Goal: Task Accomplishment & Management: Complete application form

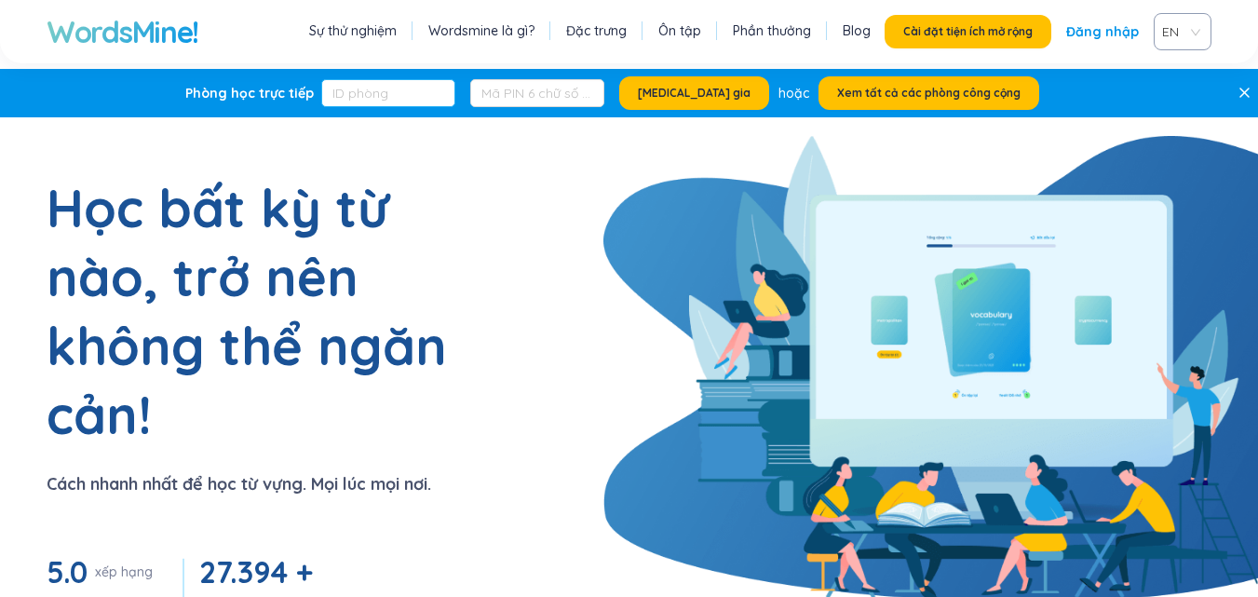
click at [444, 98] on input "text" at bounding box center [388, 93] width 134 height 28
click at [1134, 30] on font "Đăng nhập" at bounding box center [1102, 31] width 73 height 17
click at [1199, 34] on div "EN" at bounding box center [1183, 31] width 58 height 37
click at [1180, 101] on font "VIE" at bounding box center [1174, 102] width 19 height 17
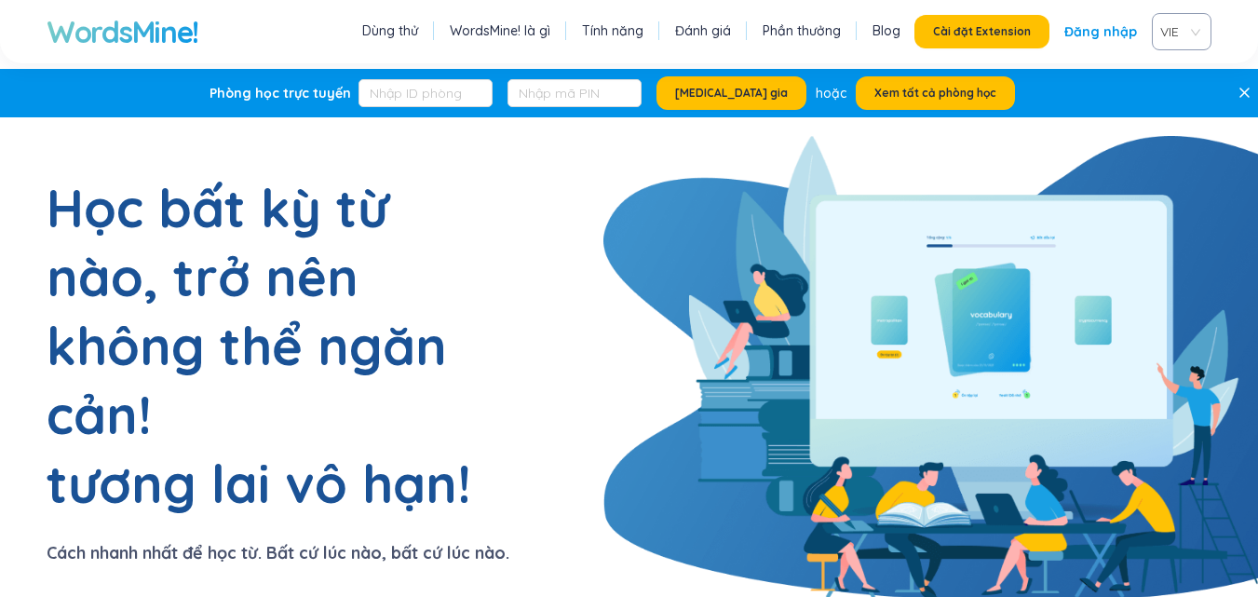
click at [1120, 30] on font "Đăng nhập" at bounding box center [1100, 31] width 73 height 17
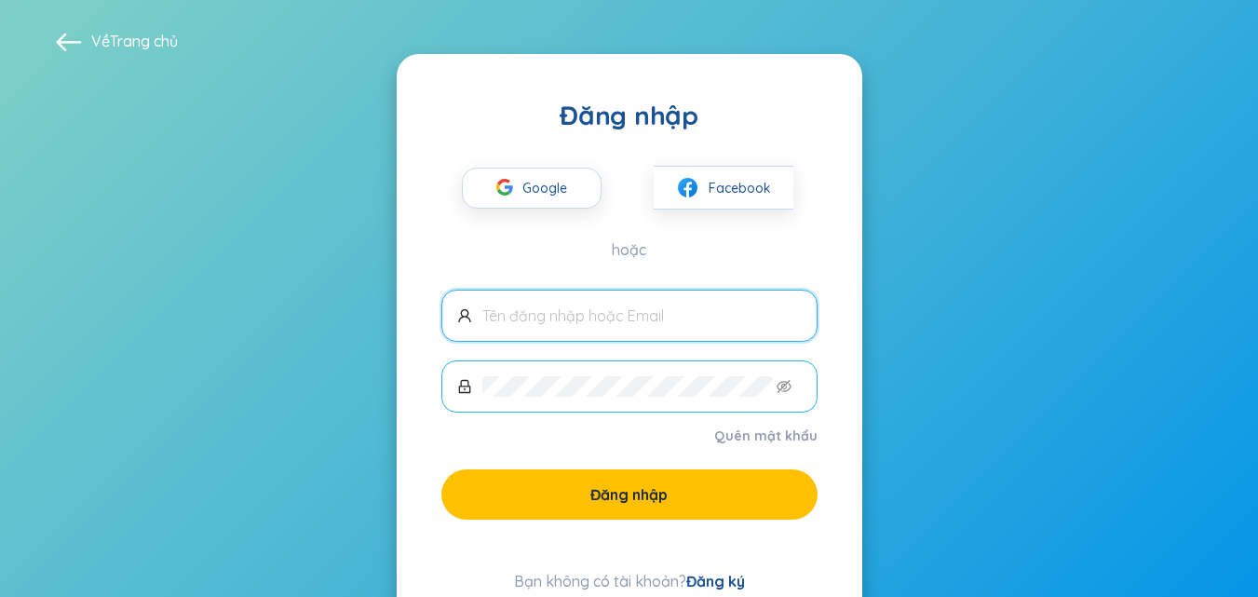
scroll to position [68, 0]
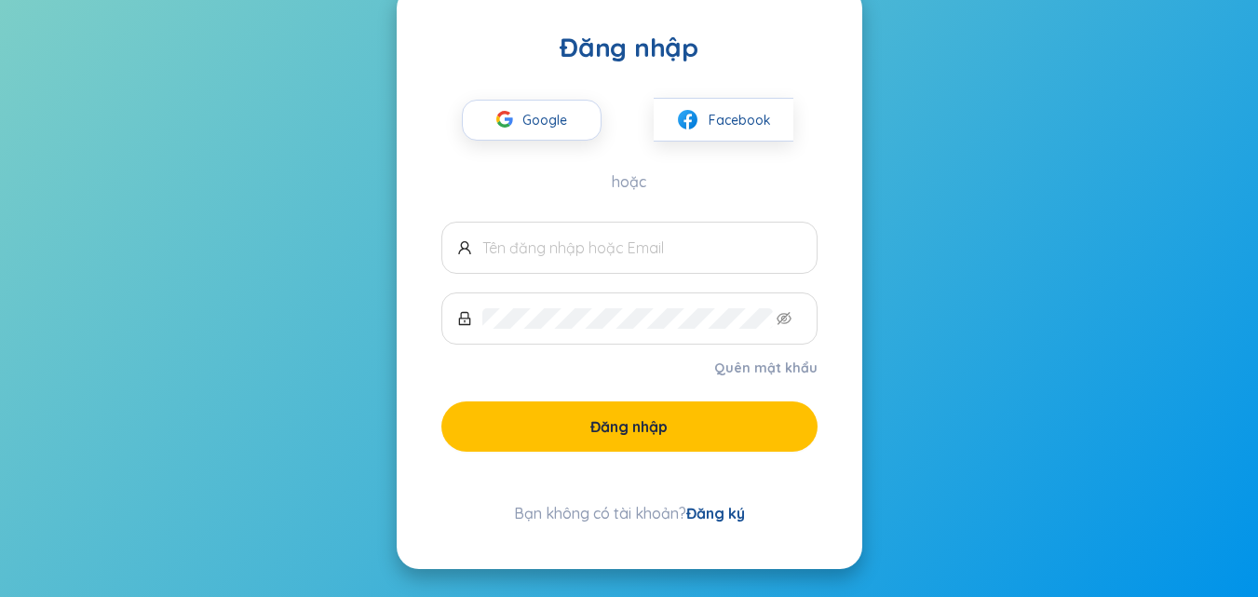
click at [721, 519] on font "Đăng ký" at bounding box center [715, 513] width 59 height 19
